Goal: Transaction & Acquisition: Purchase product/service

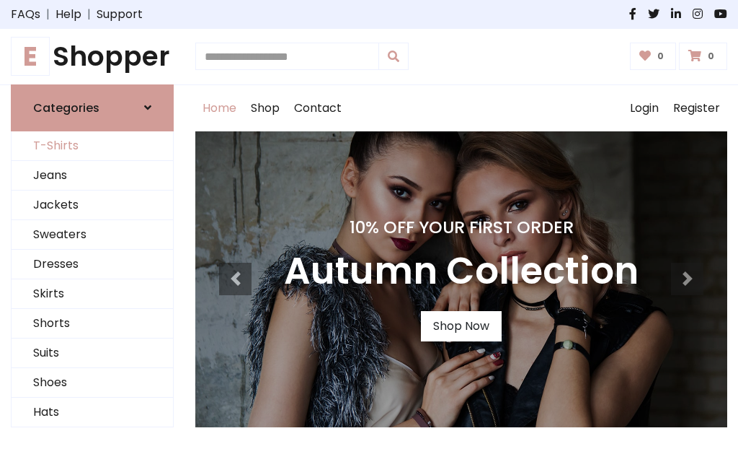
click at [92, 146] on link "T-Shirts" at bounding box center [93, 146] width 162 height 30
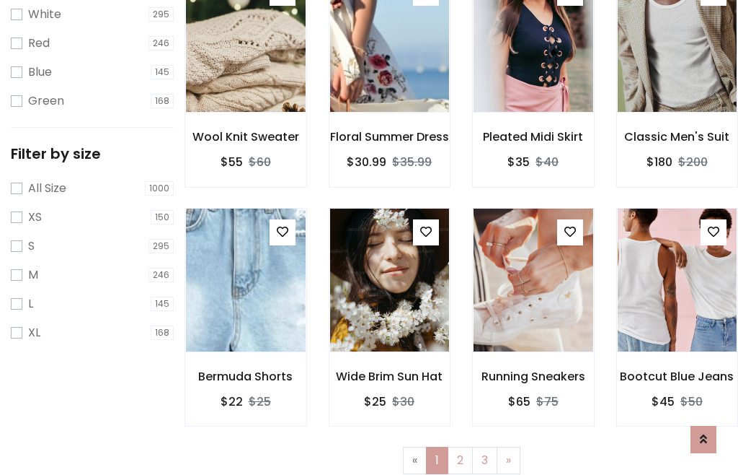
scroll to position [26, 0]
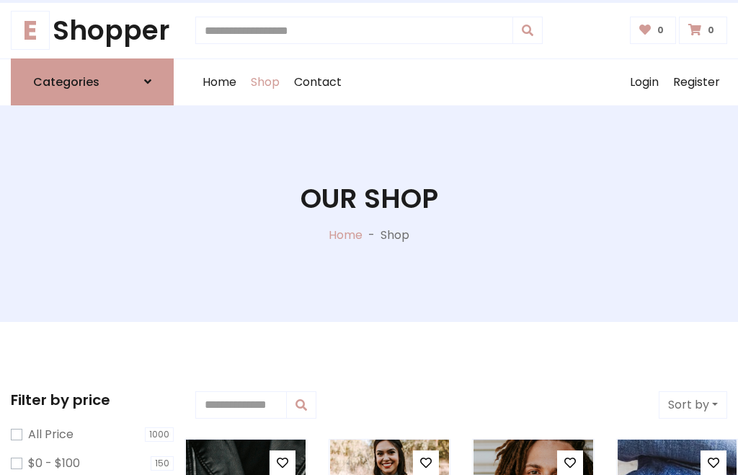
click at [369, 213] on h1 "Our Shop" at bounding box center [370, 198] width 138 height 32
click at [462, 81] on div "Home Shop Contact Log out Login Register" at bounding box center [461, 82] width 532 height 46
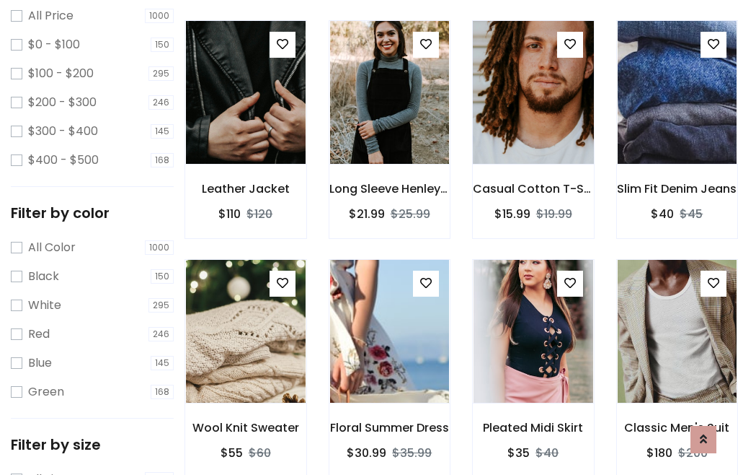
click at [533, 118] on img at bounding box center [534, 92] width 144 height 346
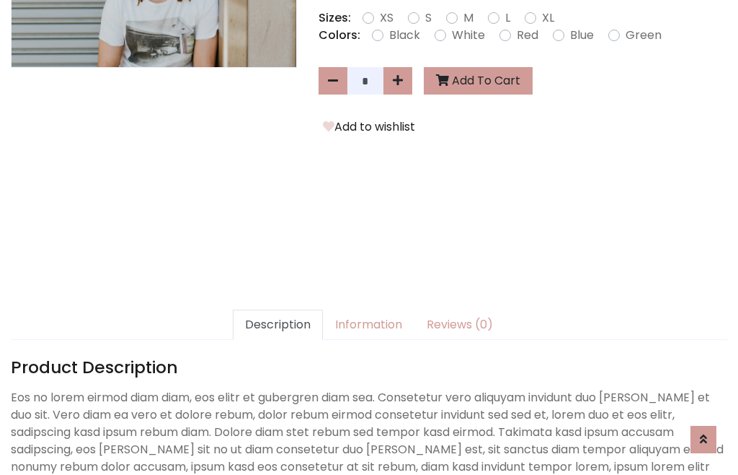
scroll to position [353, 0]
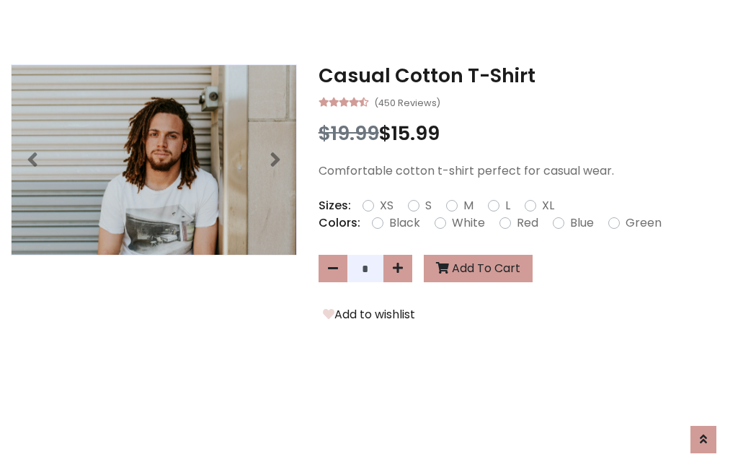
click at [523, 75] on h3 "Casual Cotton T-Shirt" at bounding box center [523, 75] width 409 height 23
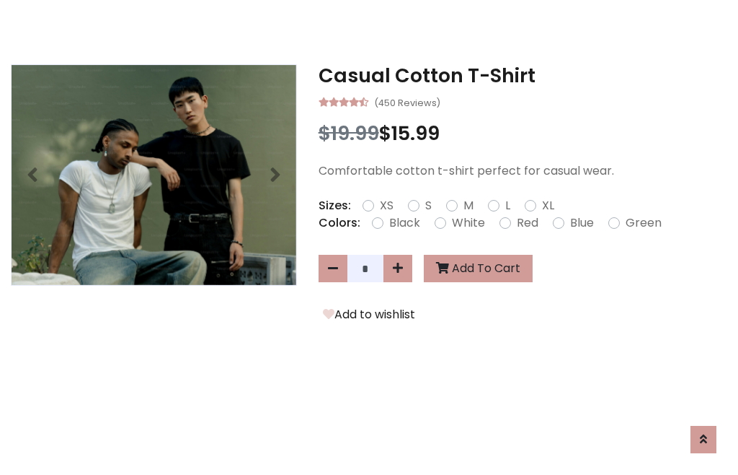
click at [523, 75] on h3 "Casual Cotton T-Shirt" at bounding box center [523, 75] width 409 height 23
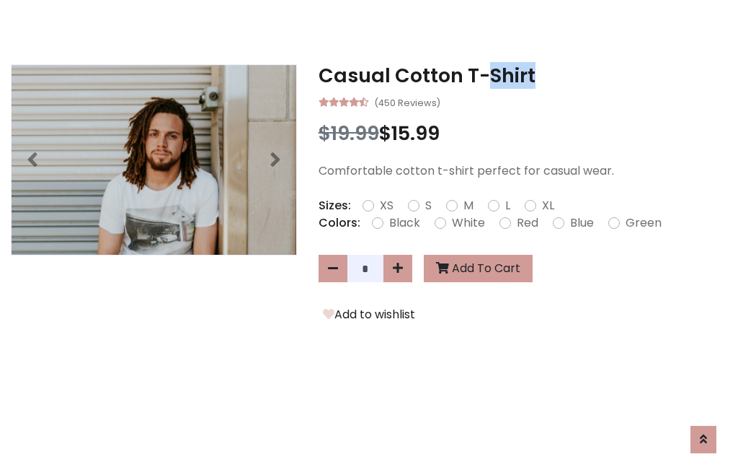
click at [523, 75] on h3 "Casual Cotton T-Shirt" at bounding box center [523, 75] width 409 height 23
